Goal: Navigation & Orientation: Find specific page/section

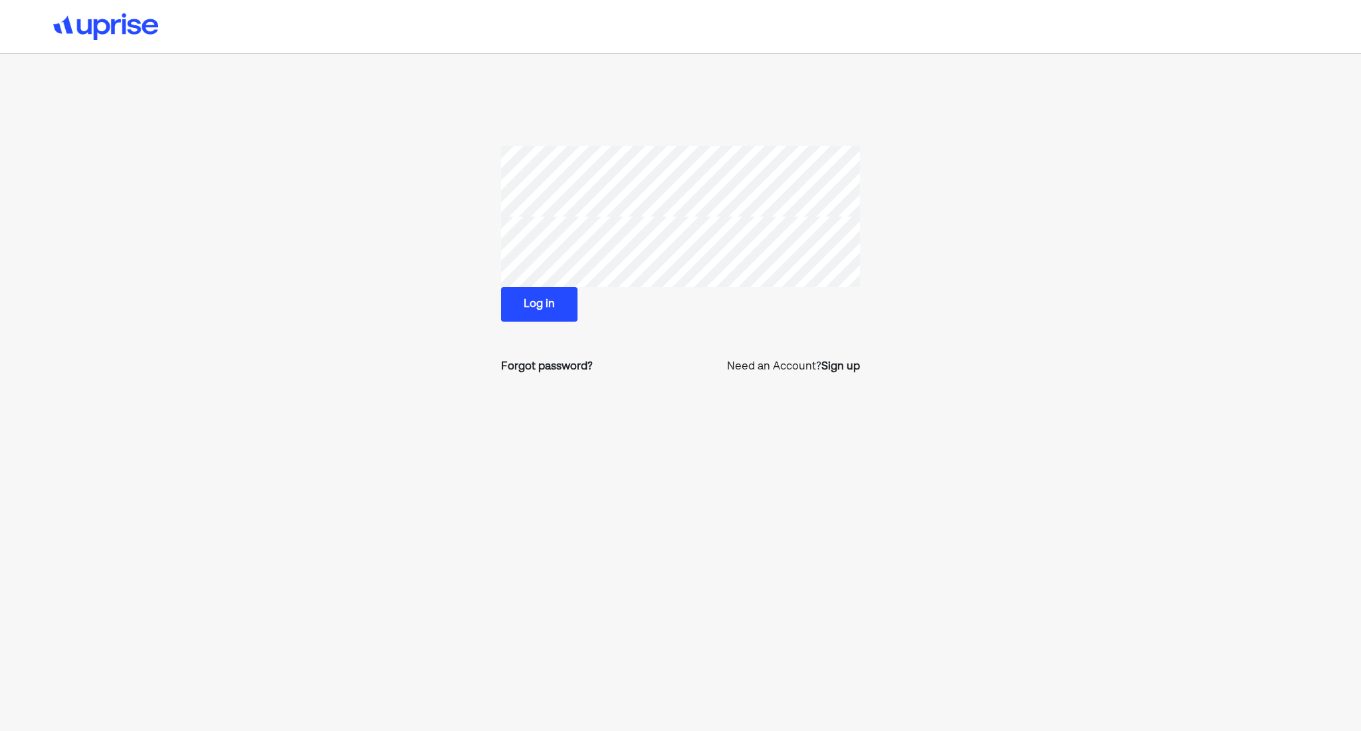
click at [549, 298] on button "Log in" at bounding box center [539, 304] width 76 height 35
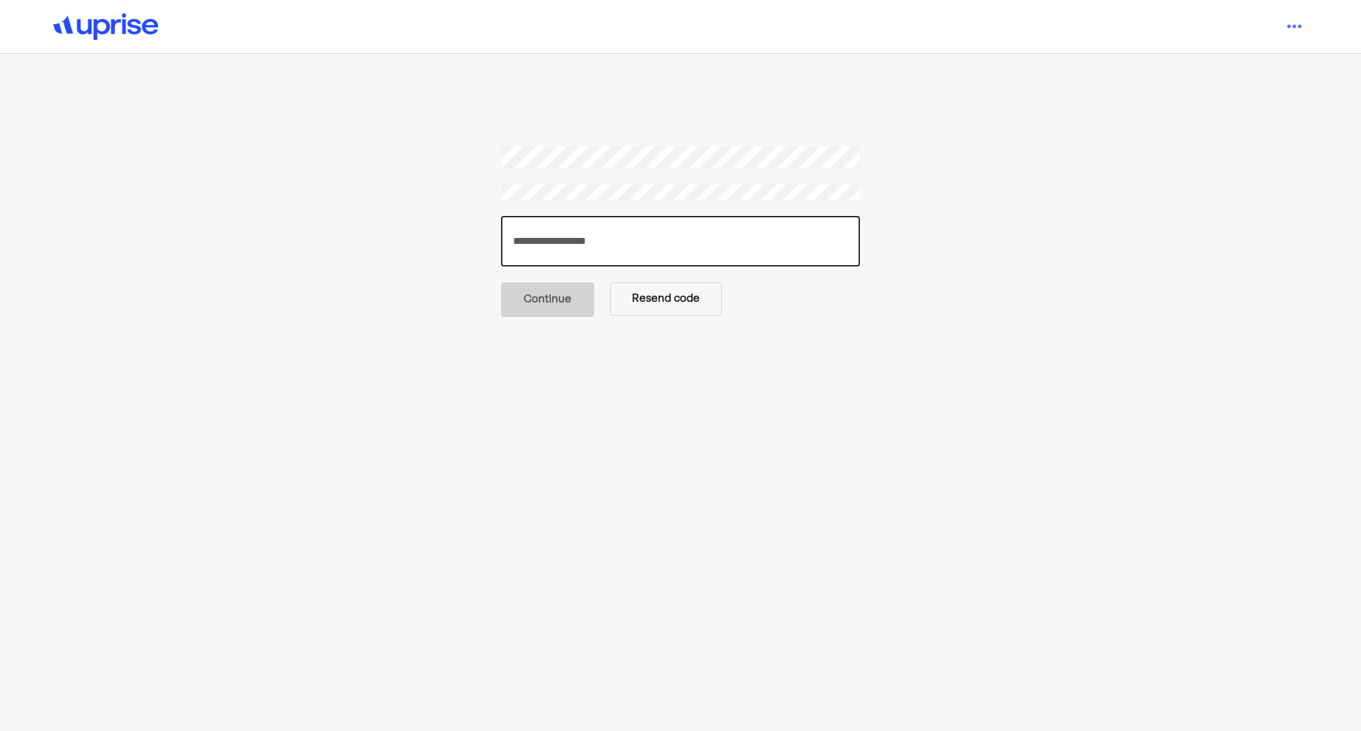
click at [622, 240] on input "number" at bounding box center [680, 241] width 359 height 50
click at [554, 245] on input "number" at bounding box center [680, 241] width 359 height 50
type input "******"
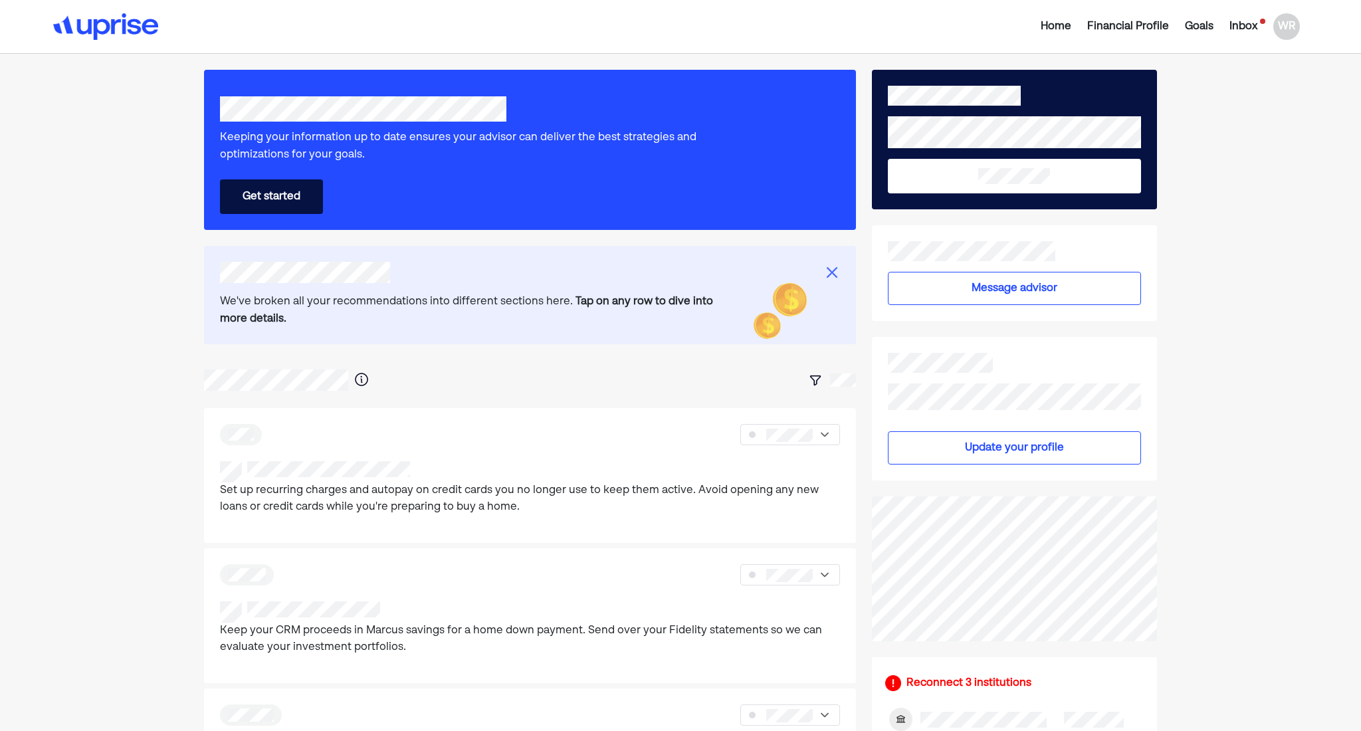
click at [825, 274] on img at bounding box center [832, 272] width 16 height 16
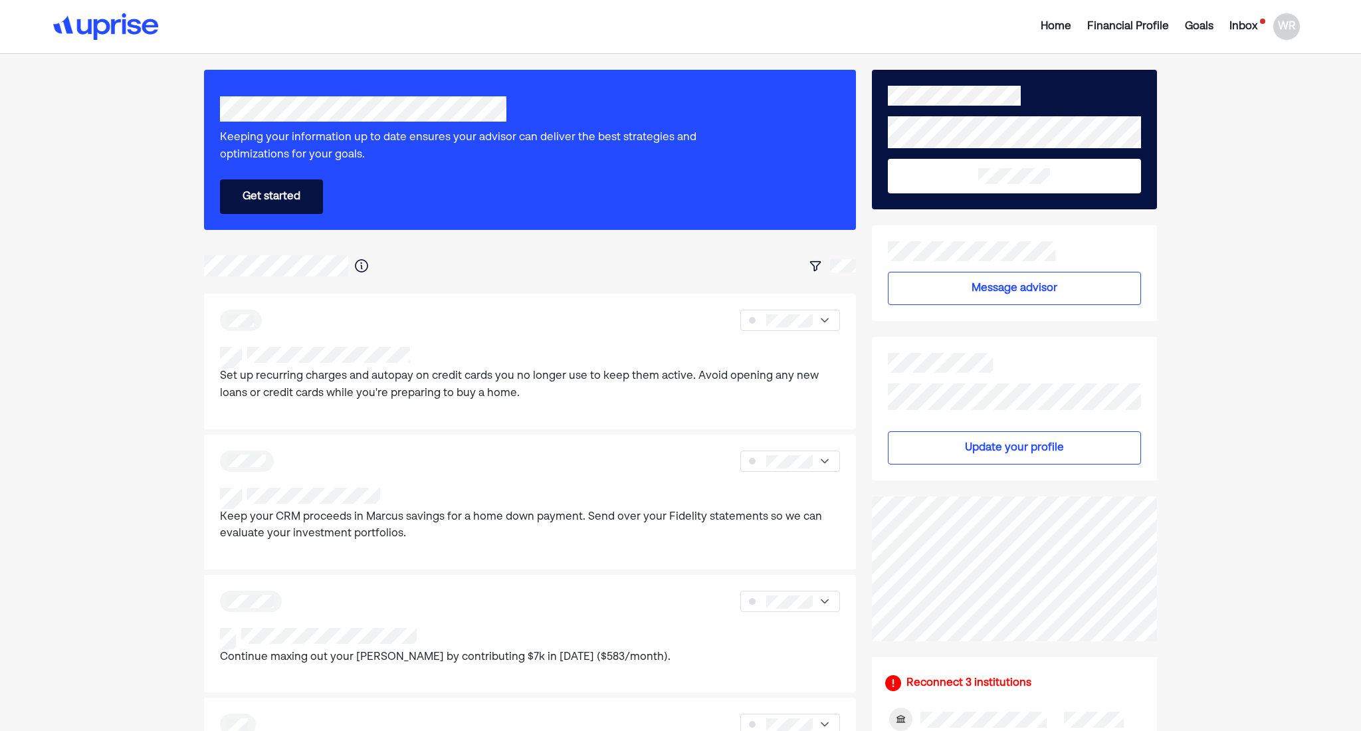
click at [1243, 32] on div "Inbox" at bounding box center [1243, 27] width 28 height 16
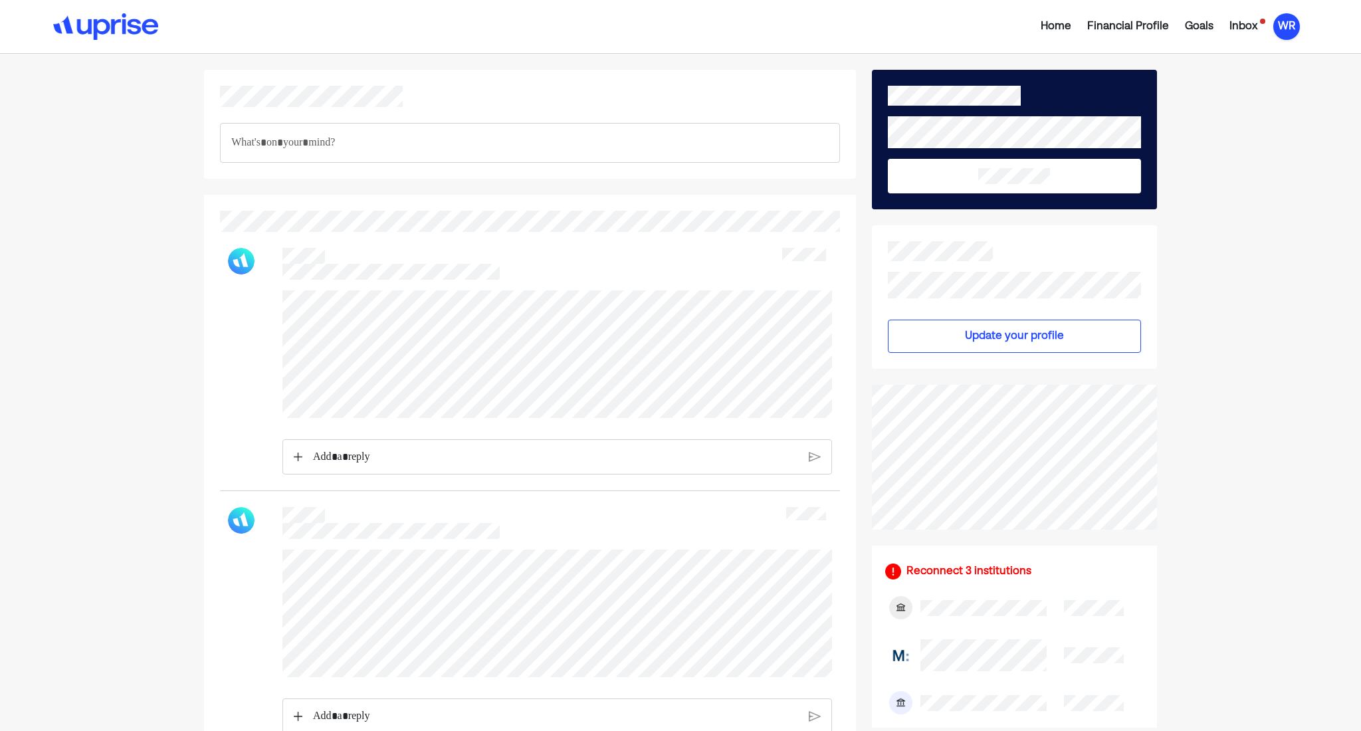
click at [1284, 27] on div "WR" at bounding box center [1286, 26] width 27 height 27
click at [1280, 75] on div "Settings" at bounding box center [1277, 82] width 43 height 16
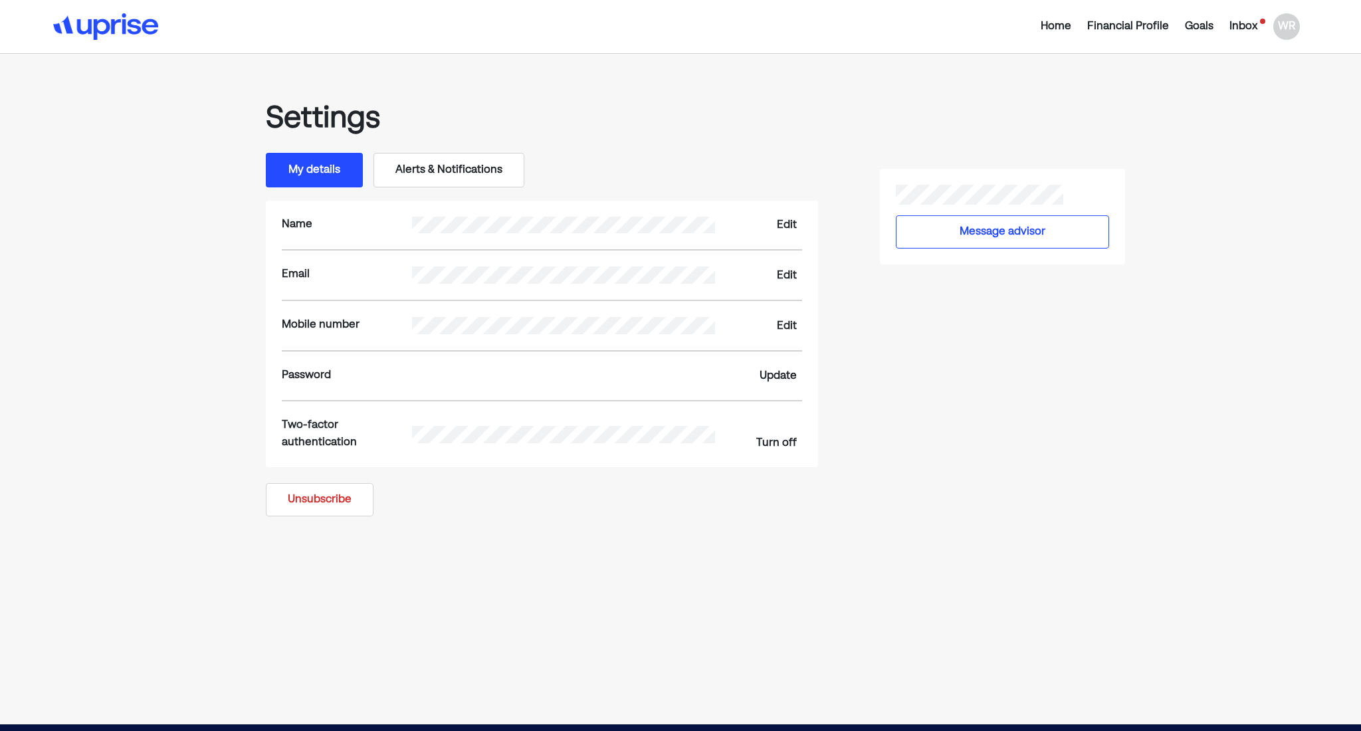
click at [514, 181] on button "Alerts & Notifications" at bounding box center [448, 170] width 151 height 35
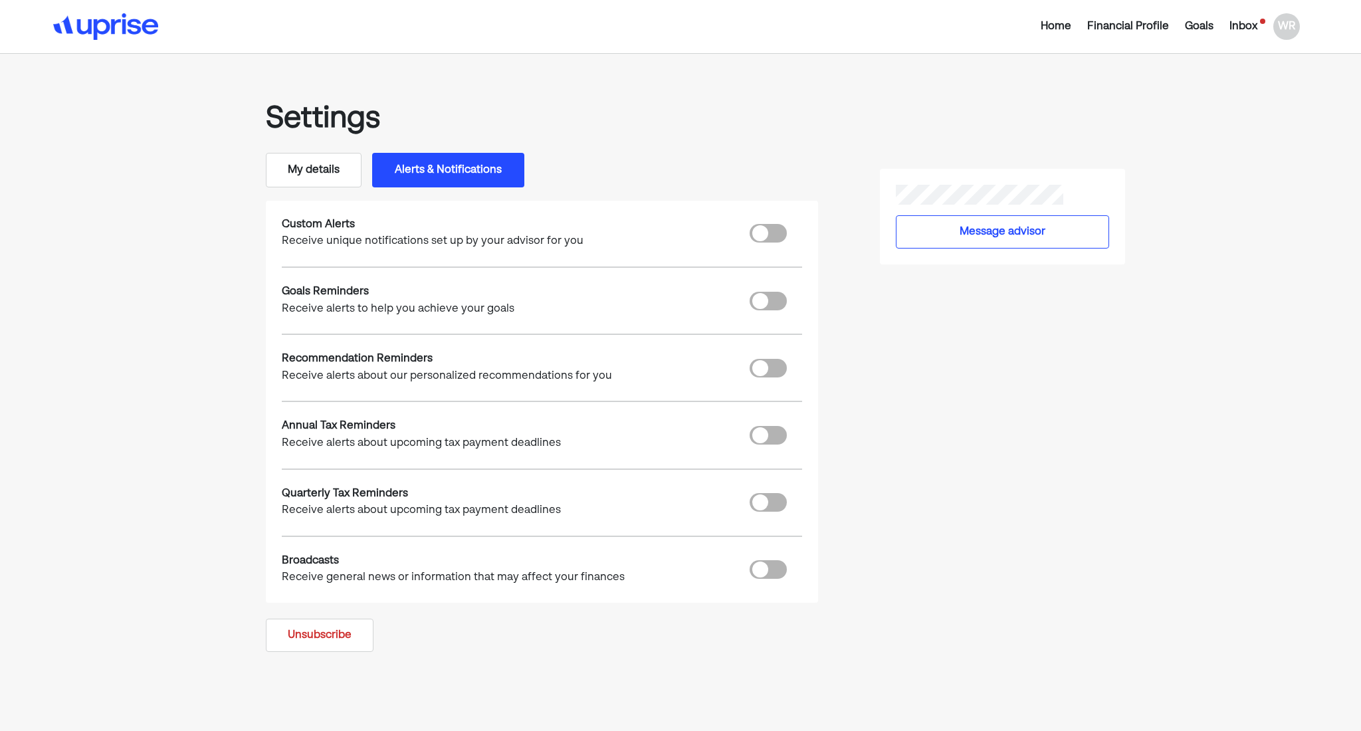
click at [311, 179] on button "My details" at bounding box center [314, 170] width 96 height 35
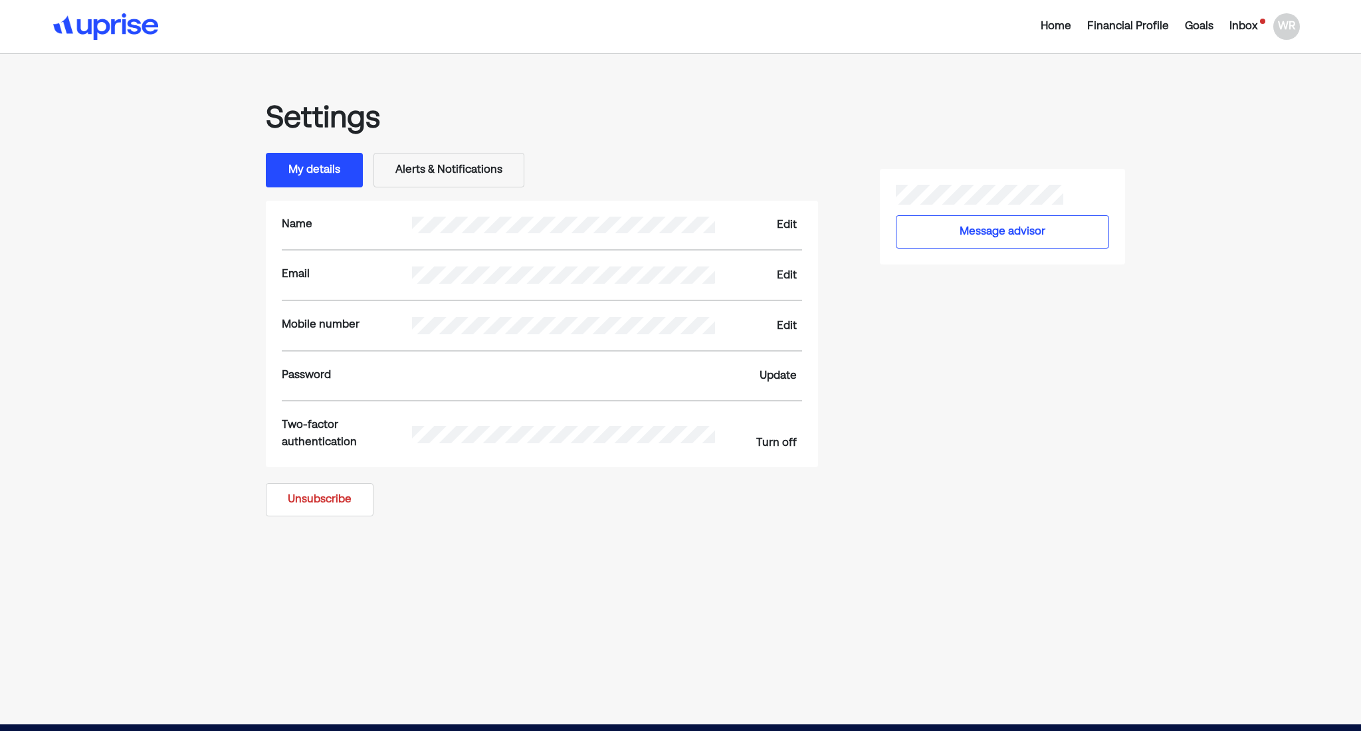
click at [1274, 35] on div "WR" at bounding box center [1286, 26] width 27 height 27
click at [1281, 29] on div "WR" at bounding box center [1286, 26] width 27 height 27
click at [1267, 81] on div "Settings" at bounding box center [1277, 82] width 43 height 16
click at [1045, 24] on div "Home" at bounding box center [1056, 27] width 31 height 16
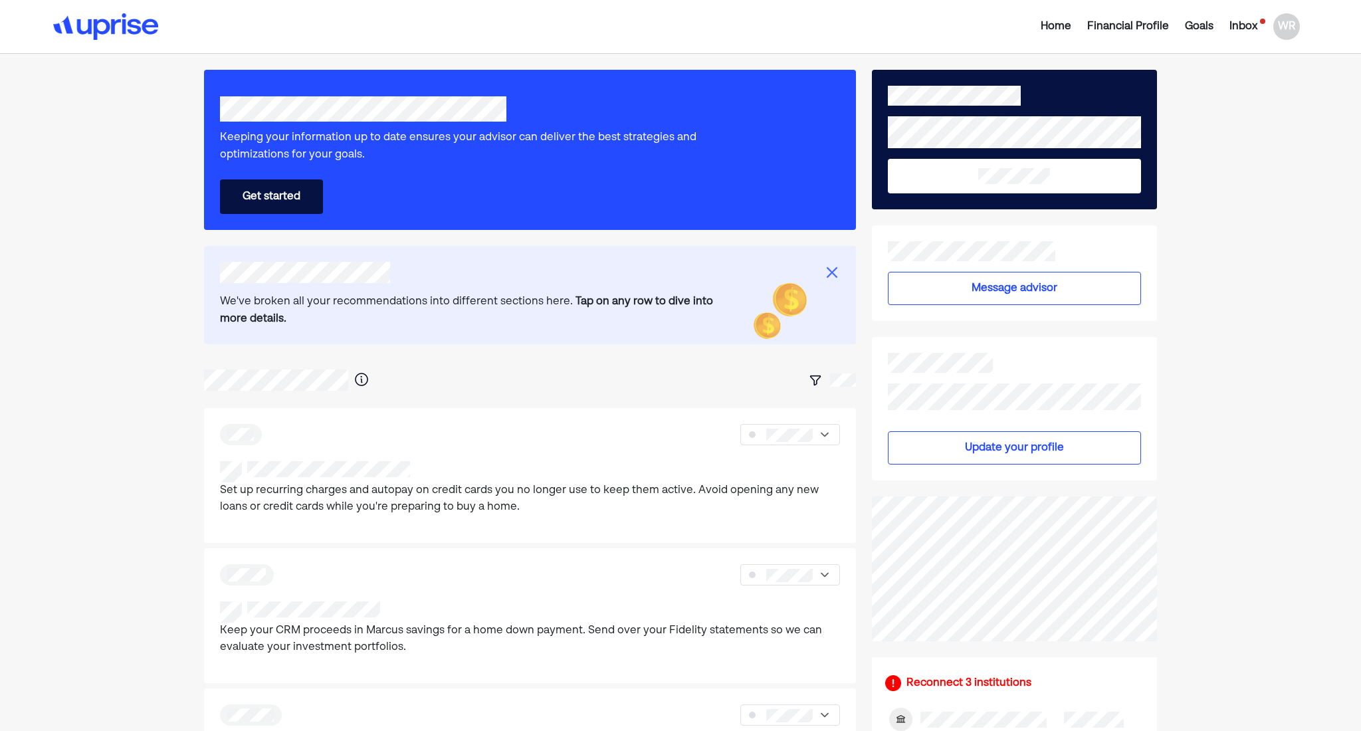
click at [1116, 27] on div "Financial Profile" at bounding box center [1128, 27] width 82 height 16
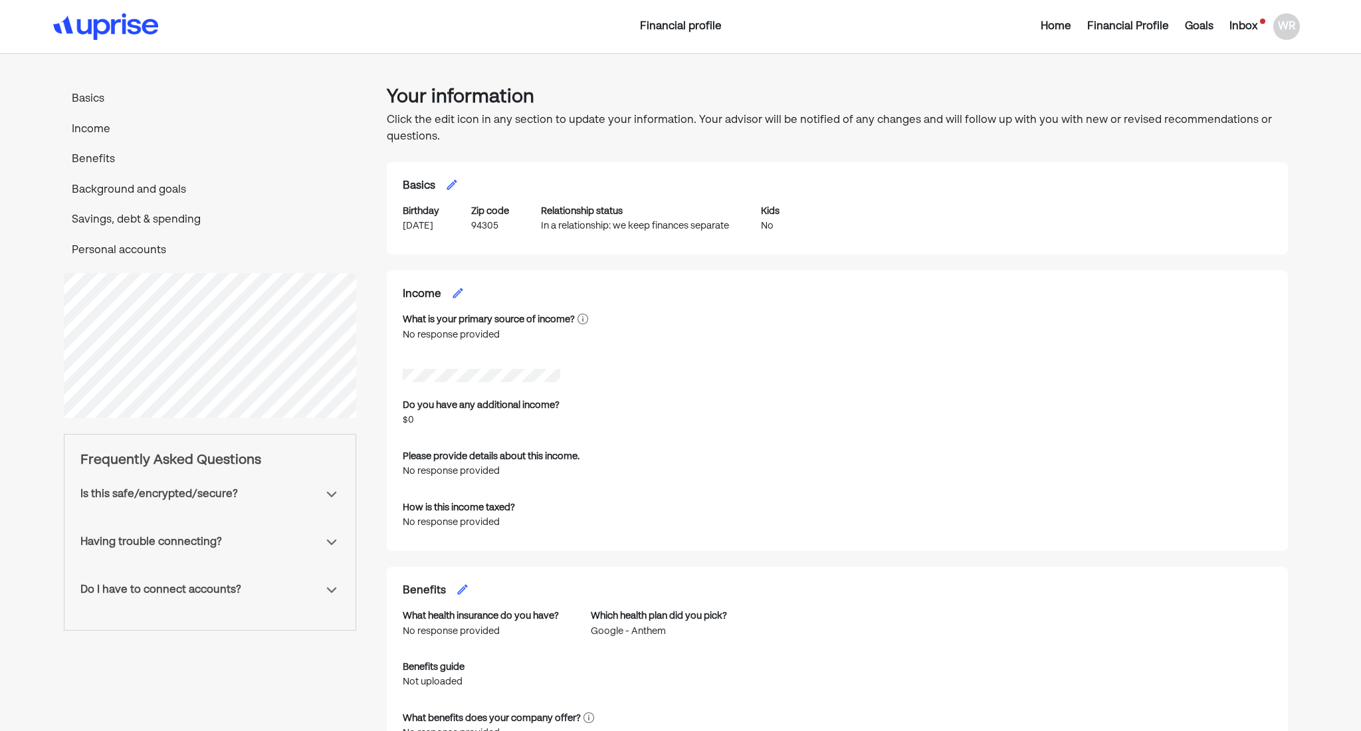
click at [145, 195] on p "Background and goals" at bounding box center [210, 190] width 292 height 17
click at [1237, 29] on div "Inbox" at bounding box center [1243, 27] width 28 height 16
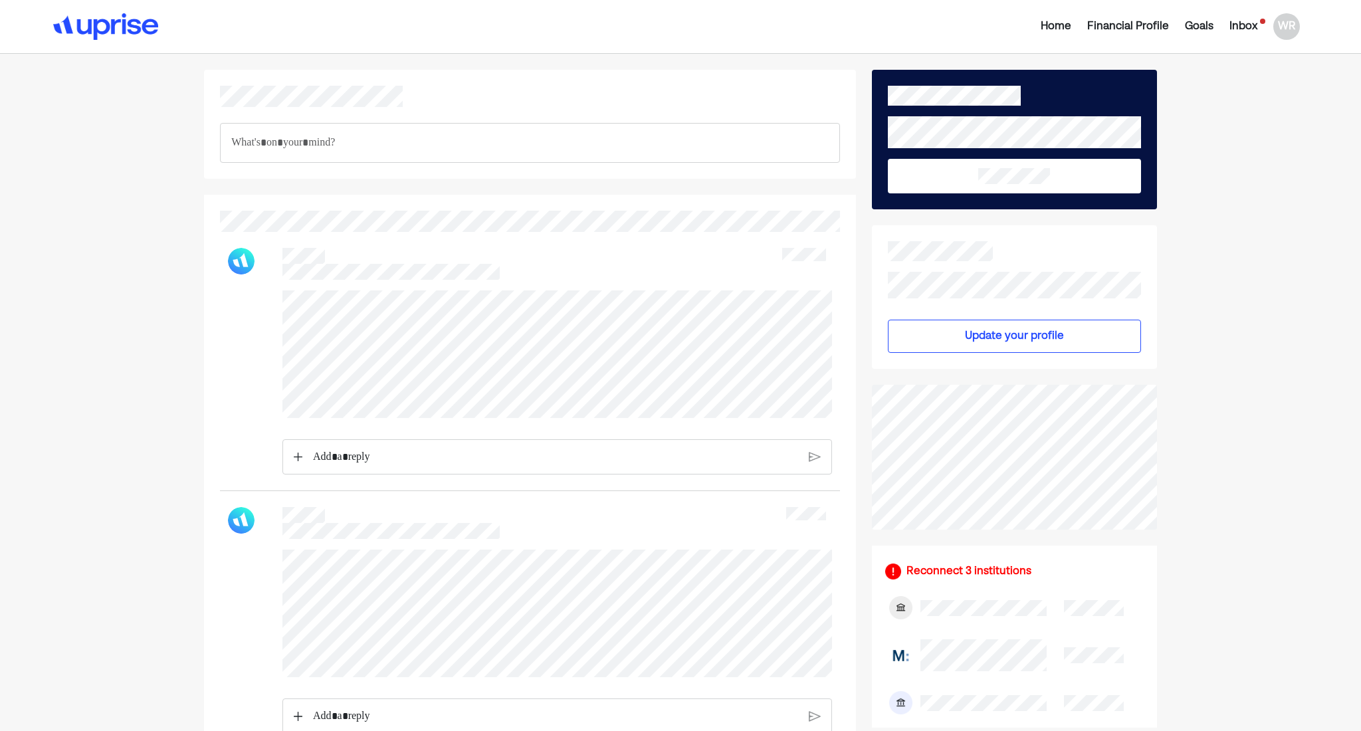
click at [1186, 24] on div "Goals" at bounding box center [1199, 27] width 29 height 16
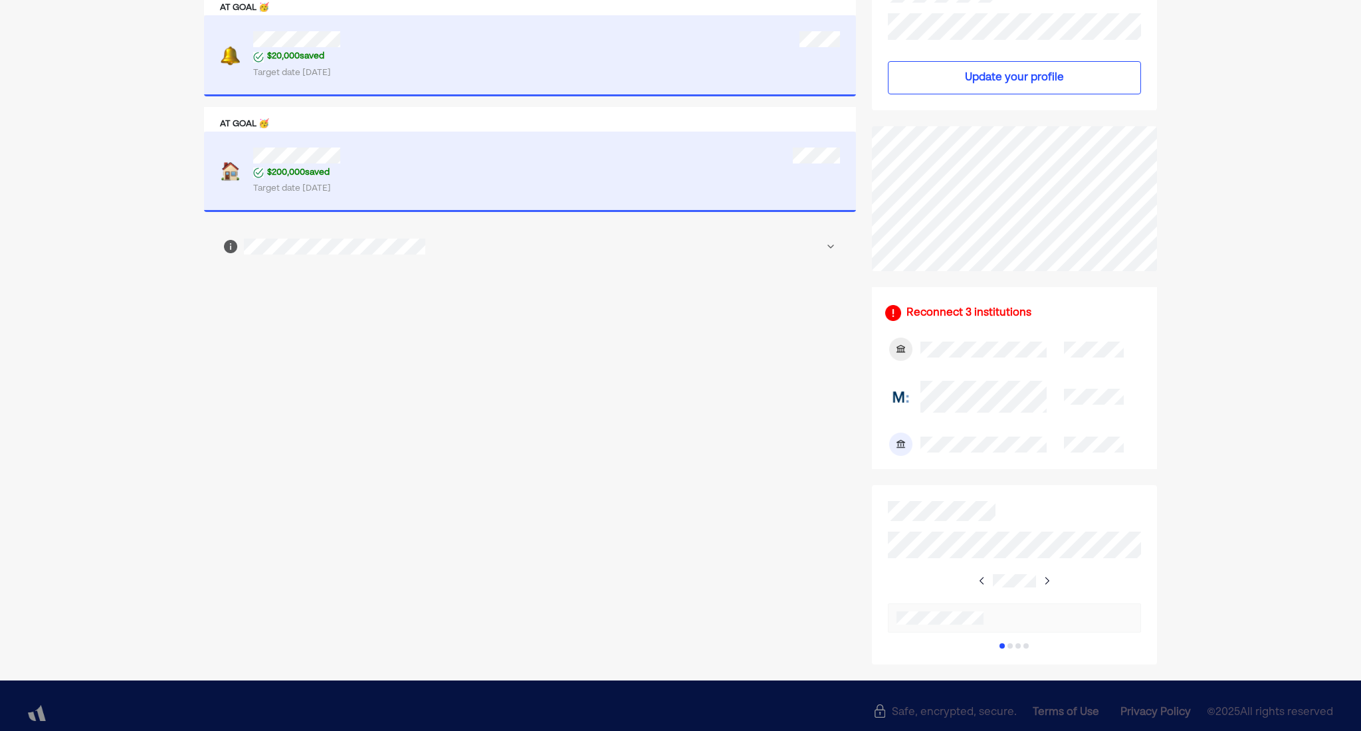
scroll to position [383, 0]
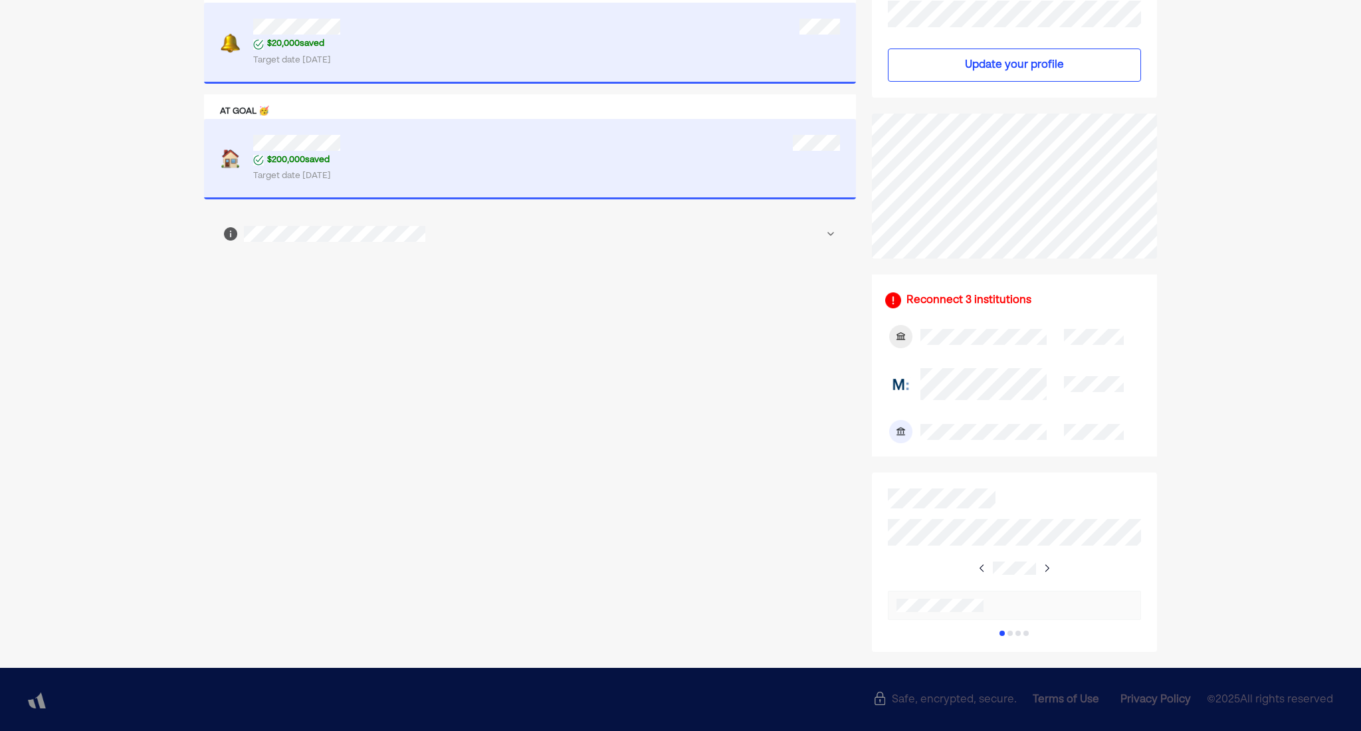
click at [1172, 211] on div "Home Financial Profile Goals Inbox WR AT GOAL 🥳 $120,000 saved Target date [DAT…" at bounding box center [680, 174] width 1361 height 1115
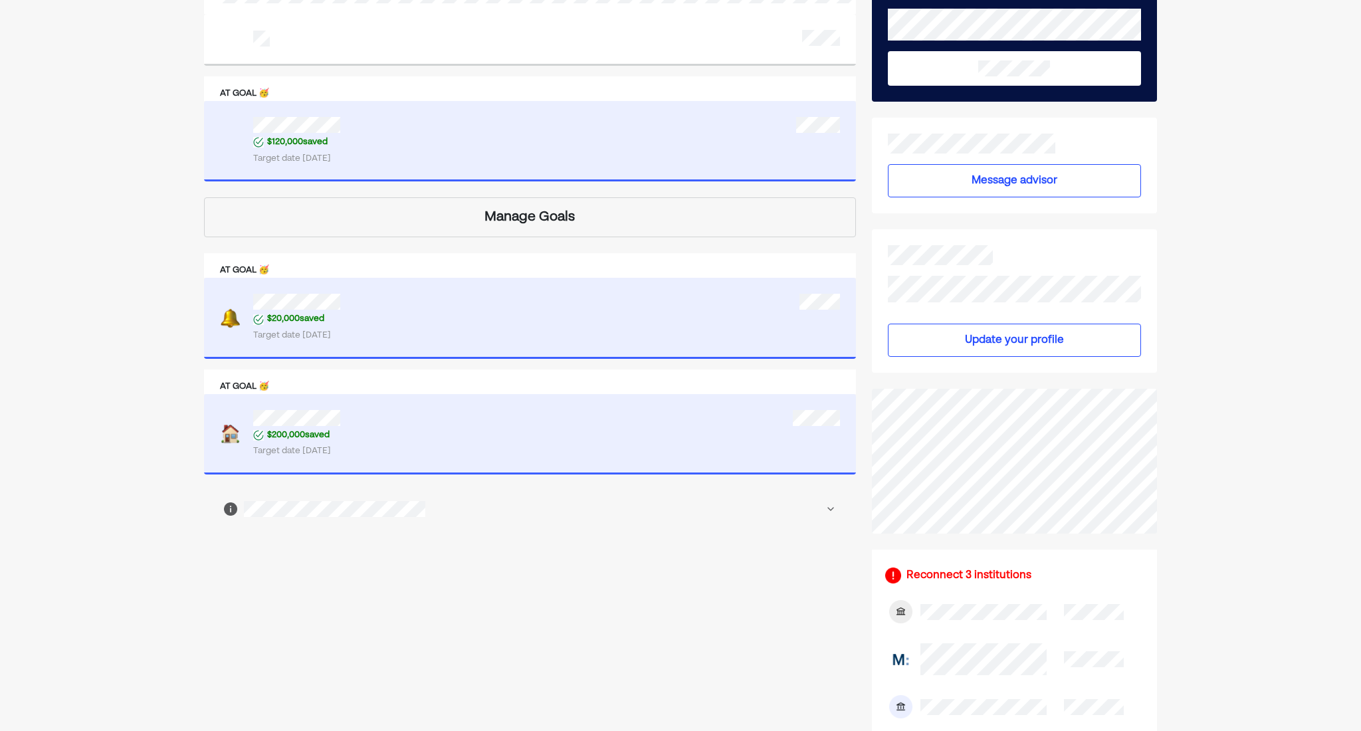
scroll to position [0, 0]
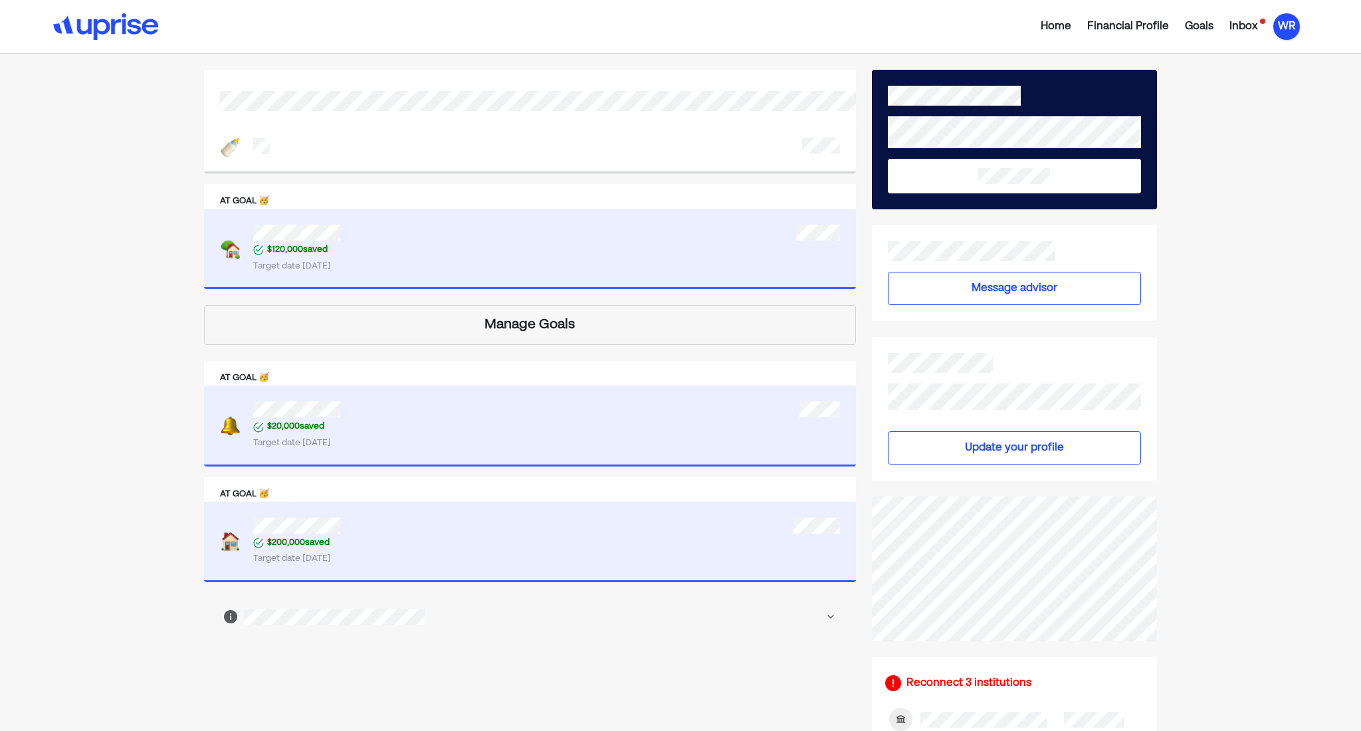
click at [1290, 35] on div "WR" at bounding box center [1286, 26] width 27 height 27
click at [1290, 89] on div "Settings" at bounding box center [1277, 82] width 43 height 16
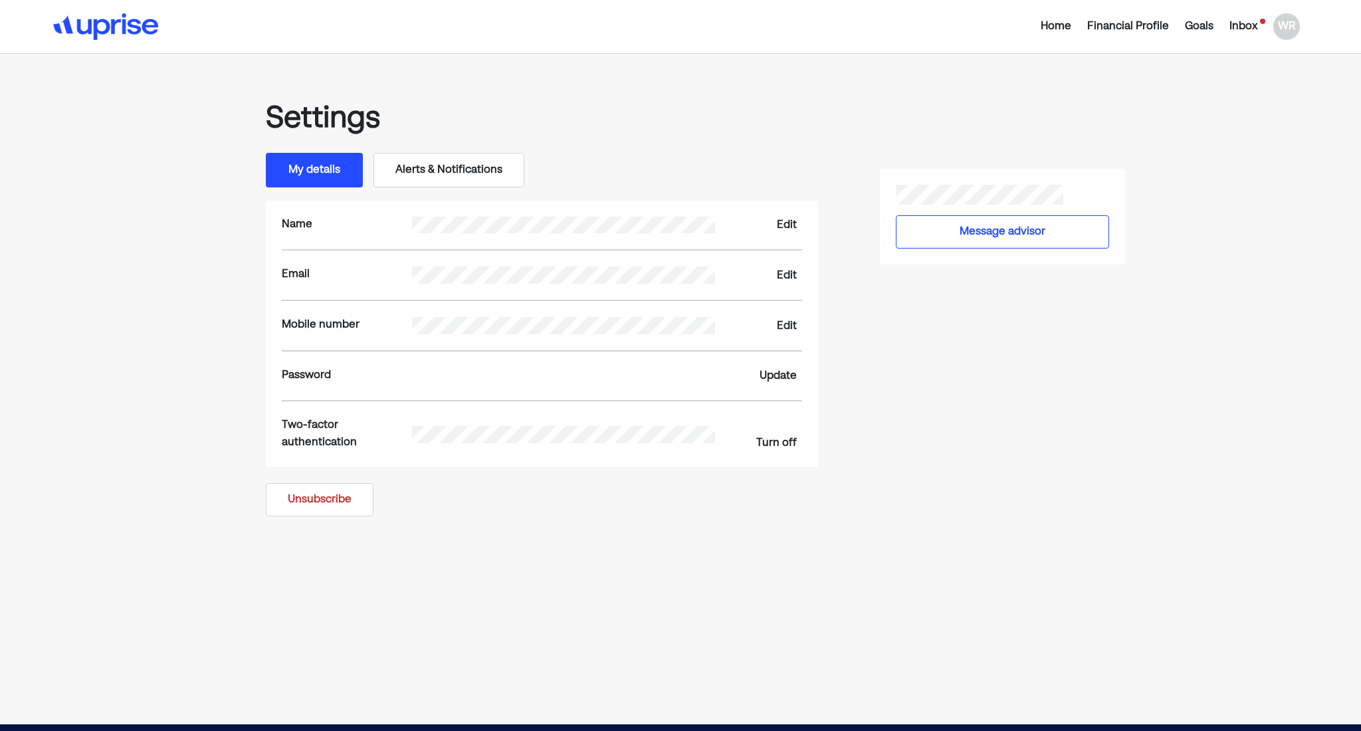
click at [461, 169] on button "Alerts & Notifications" at bounding box center [448, 170] width 151 height 35
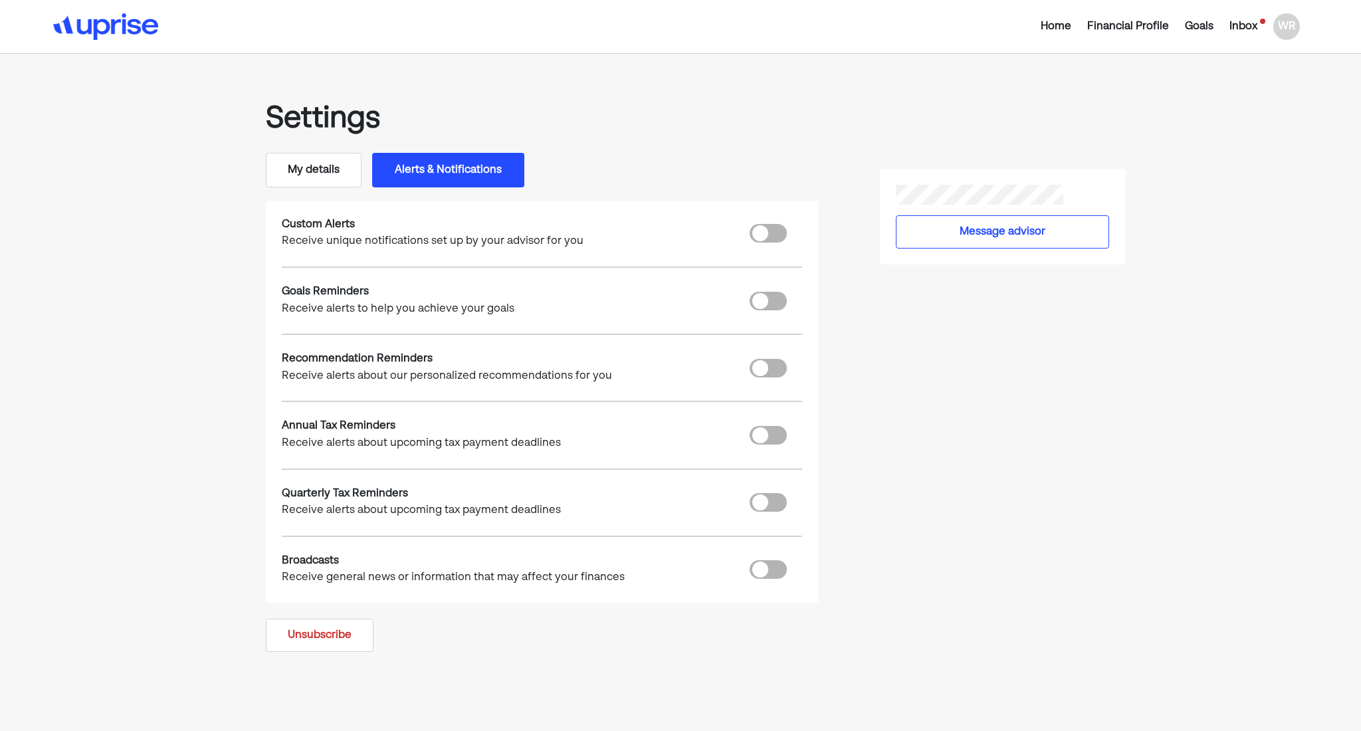
click at [313, 158] on button "My details" at bounding box center [314, 170] width 96 height 35
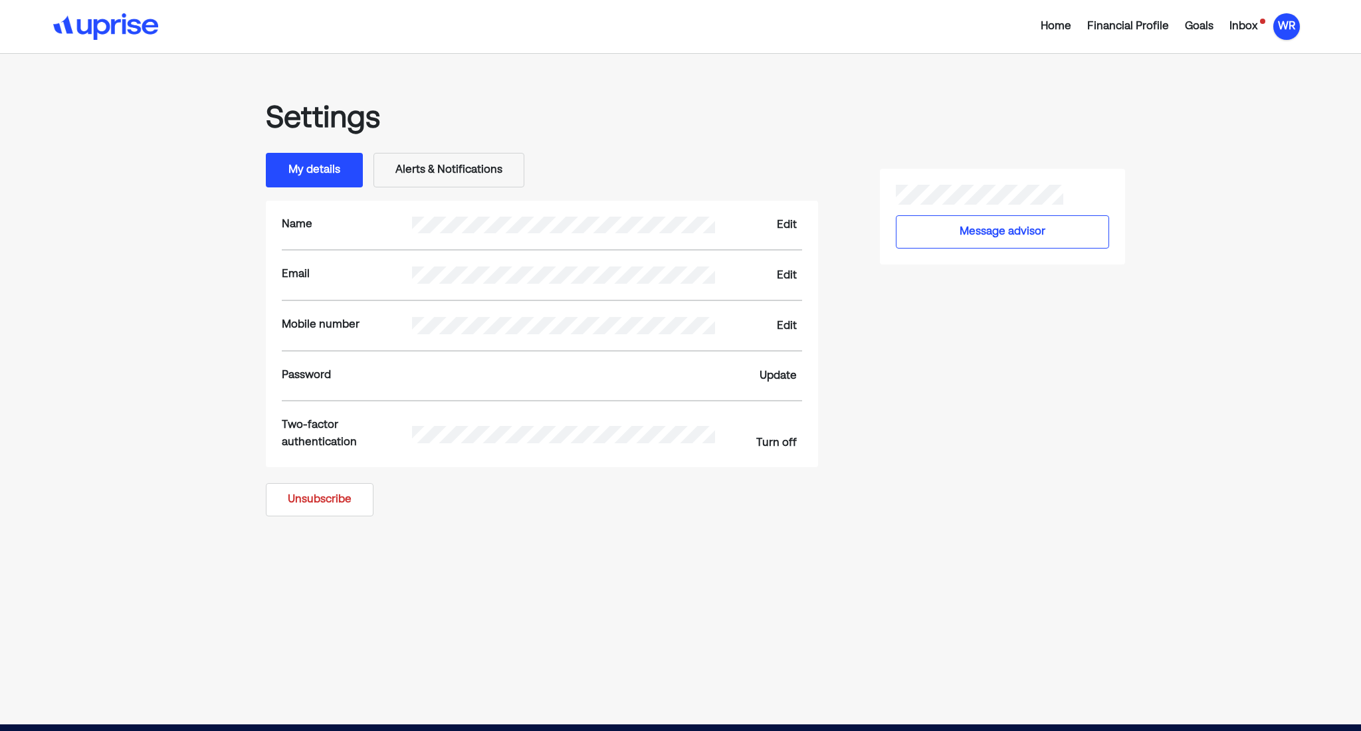
click at [1283, 29] on div "WR" at bounding box center [1286, 26] width 27 height 27
click at [1194, 23] on div "Goals" at bounding box center [1199, 27] width 29 height 16
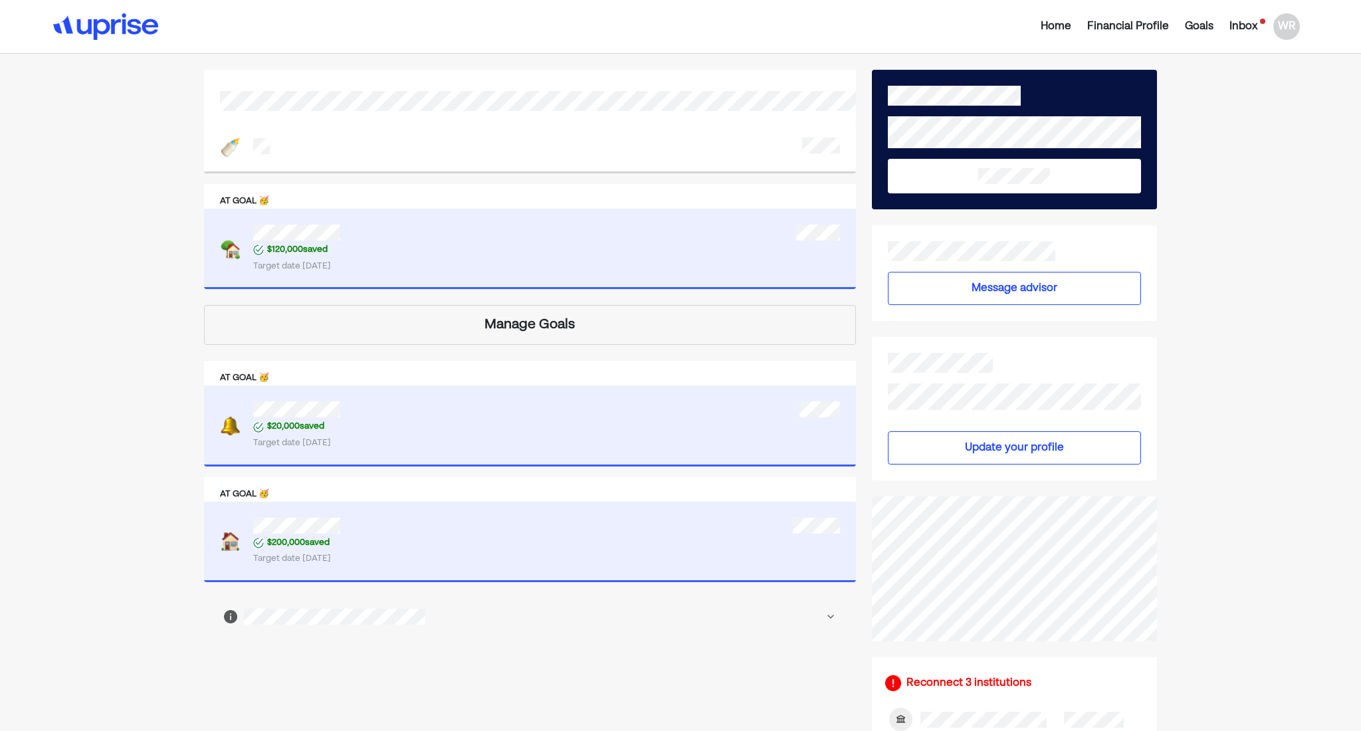
click at [1140, 27] on div "Financial Profile" at bounding box center [1128, 27] width 82 height 16
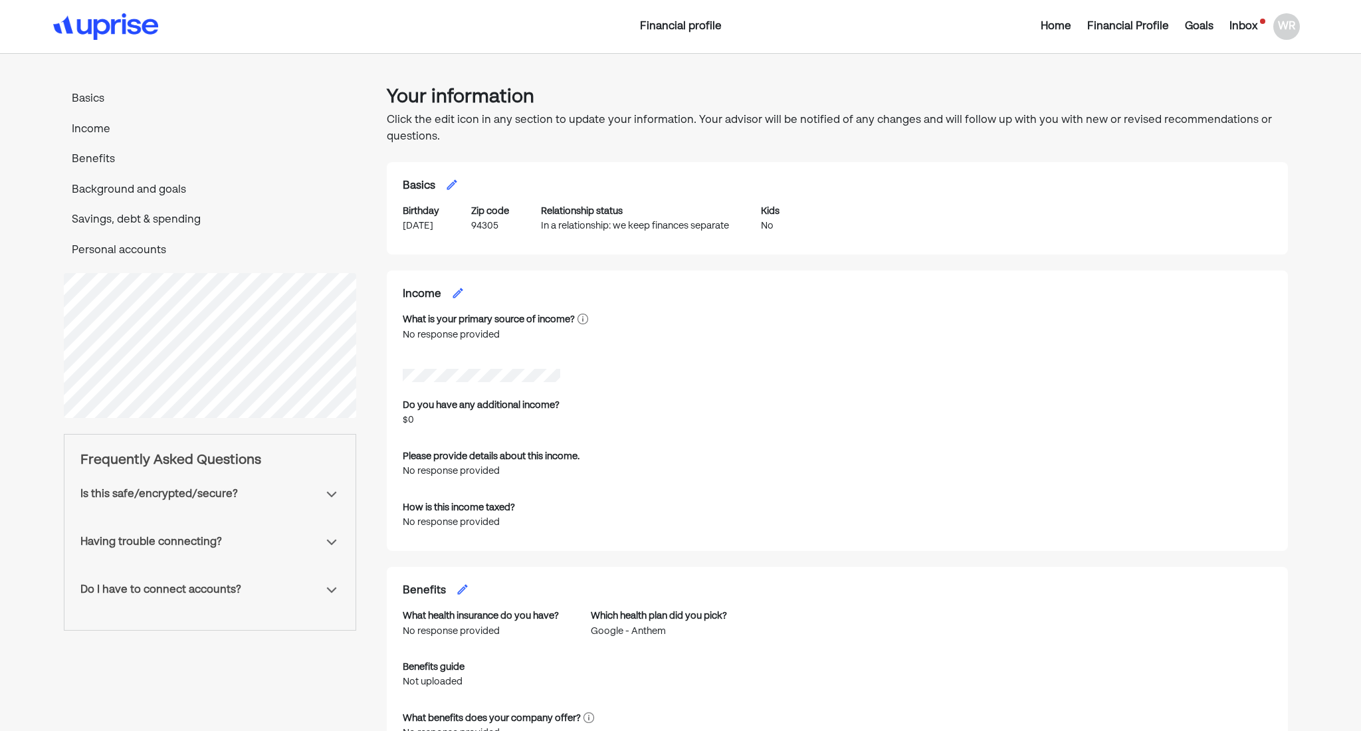
click at [1076, 17] on div "Home Financial Profile Goals Inbox WR" at bounding box center [1101, 26] width 414 height 27
click at [1047, 20] on div "Home" at bounding box center [1056, 27] width 31 height 16
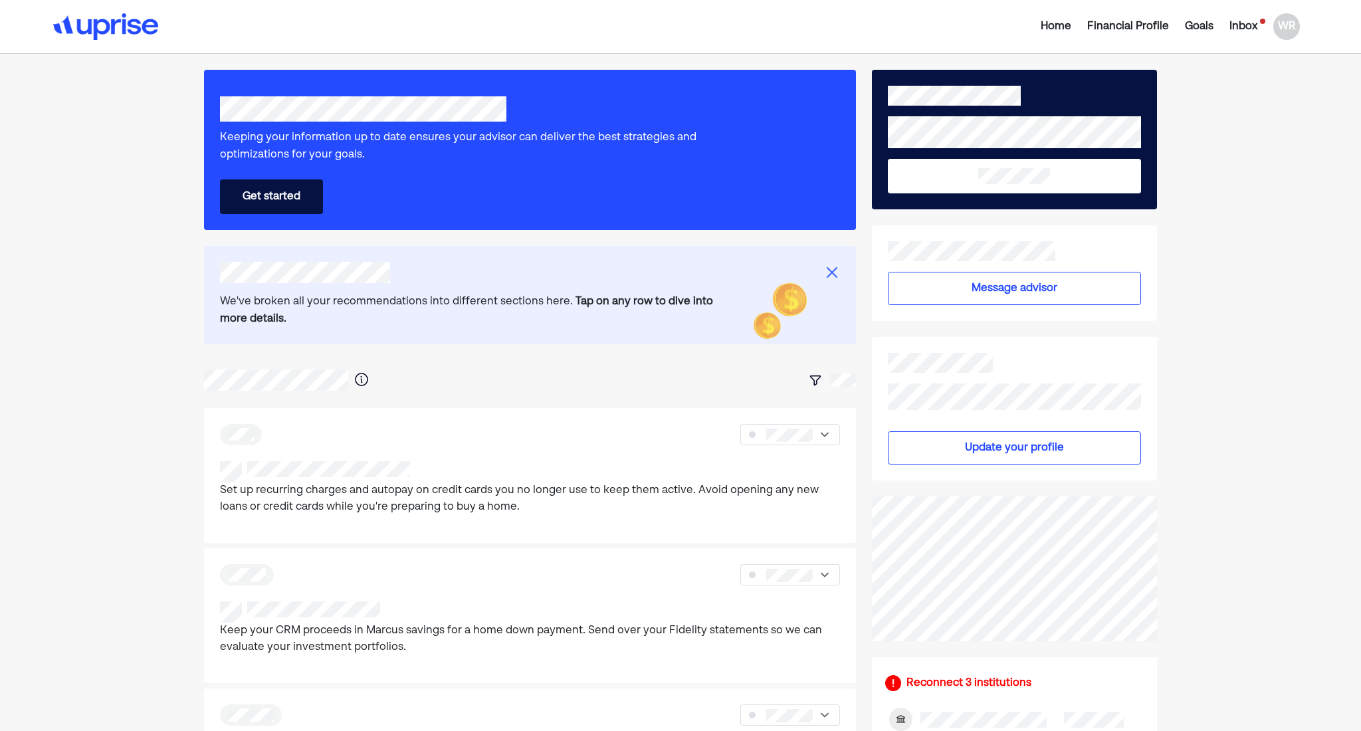
click at [1262, 27] on div "Inbox" at bounding box center [1243, 27] width 44 height 16
click at [1251, 32] on div "Inbox" at bounding box center [1243, 27] width 28 height 16
